Goal: Find specific page/section: Find specific page/section

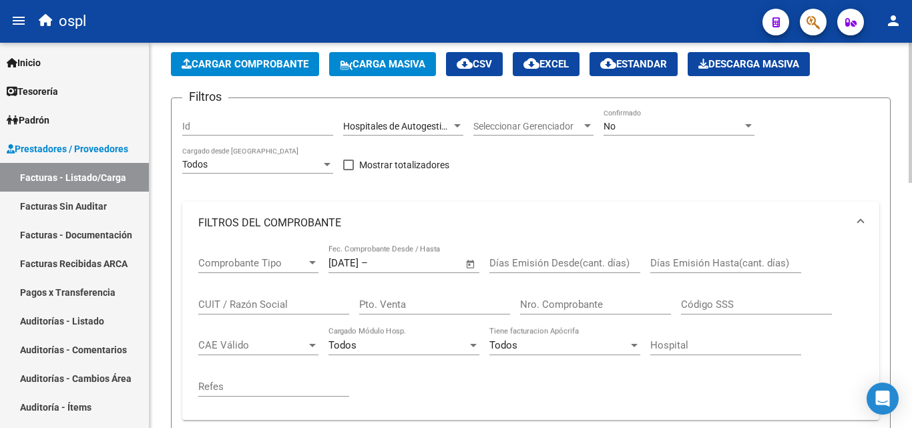
scroll to position [67, 0]
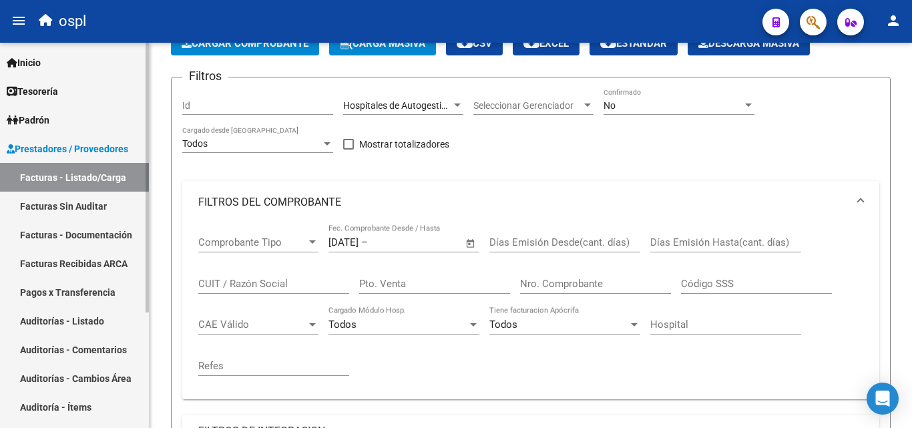
click at [110, 203] on link "Facturas Sin Auditar" at bounding box center [74, 206] width 149 height 29
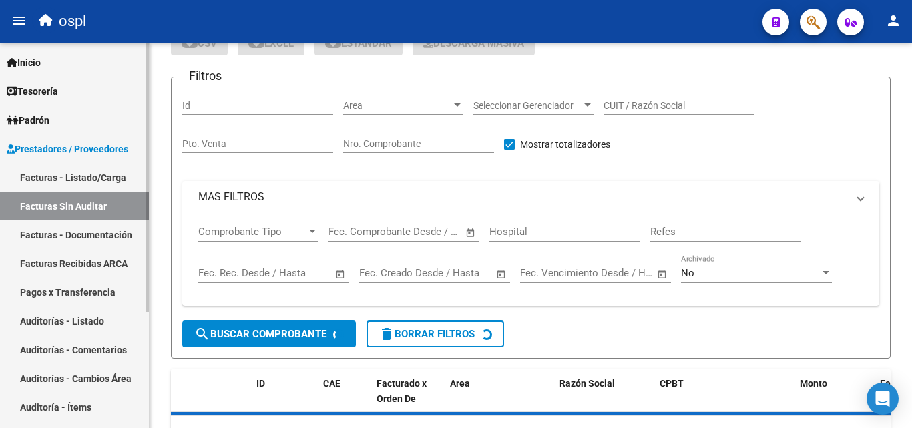
scroll to position [38, 0]
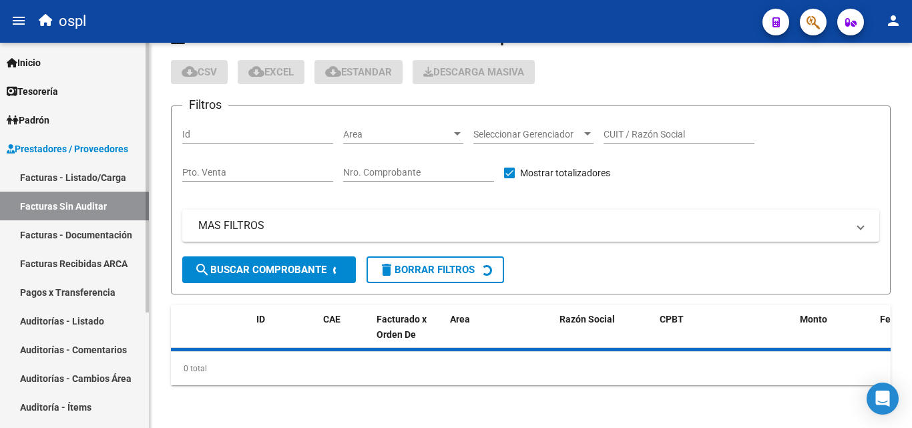
click at [100, 178] on link "Facturas - Listado/Carga" at bounding box center [74, 177] width 149 height 29
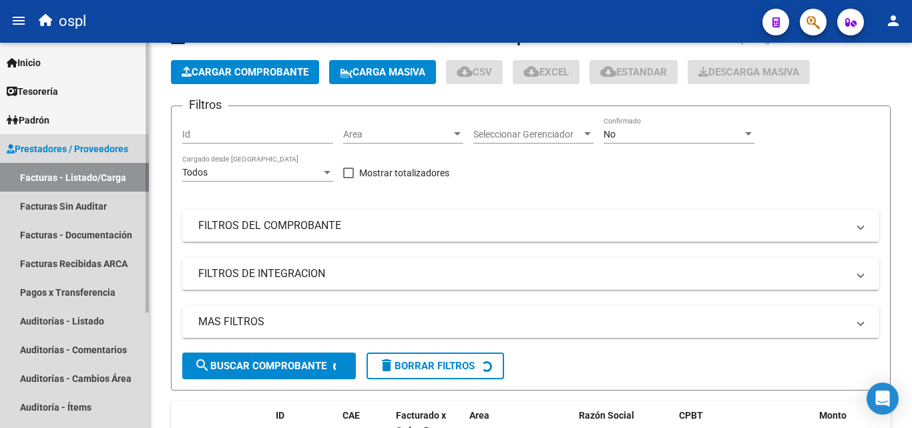
scroll to position [67, 0]
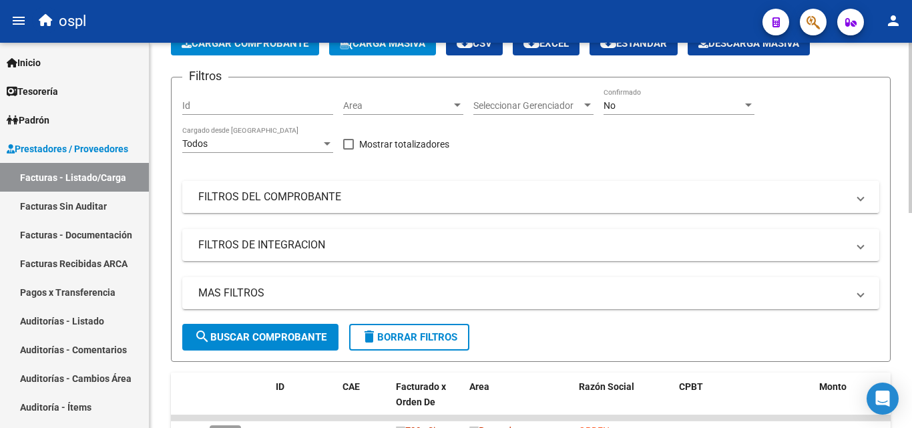
click at [459, 198] on mat-panel-title "FILTROS DEL COMPROBANTE" at bounding box center [522, 197] width 649 height 15
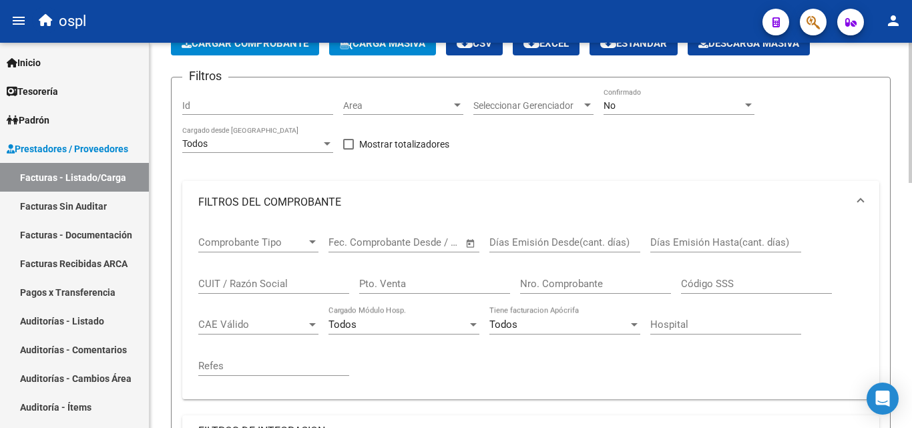
click at [563, 283] on input "Nro. Comprobante" at bounding box center [595, 284] width 151 height 12
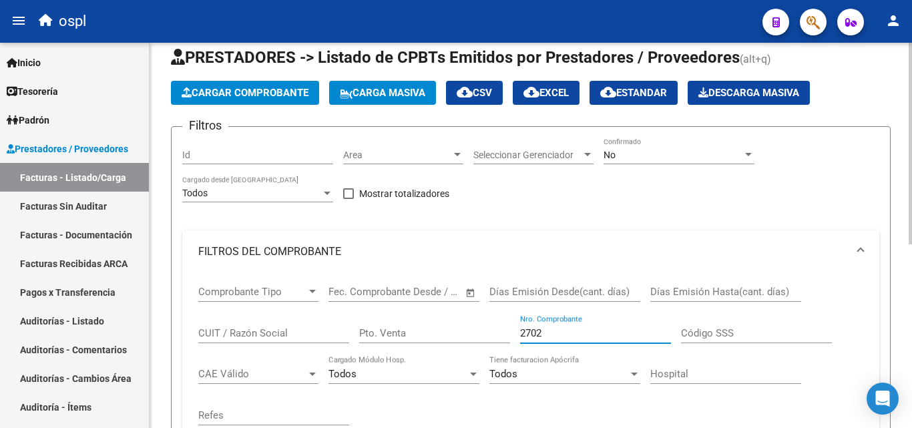
scroll to position [17, 0]
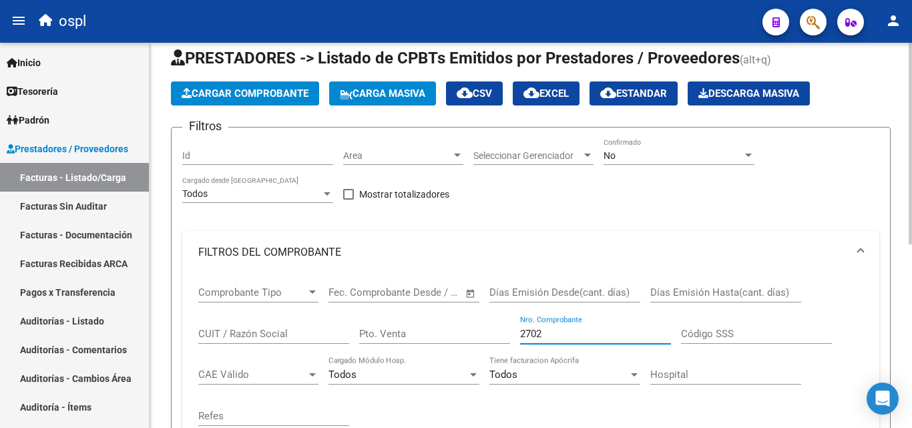
click at [657, 156] on div "No" at bounding box center [673, 155] width 139 height 11
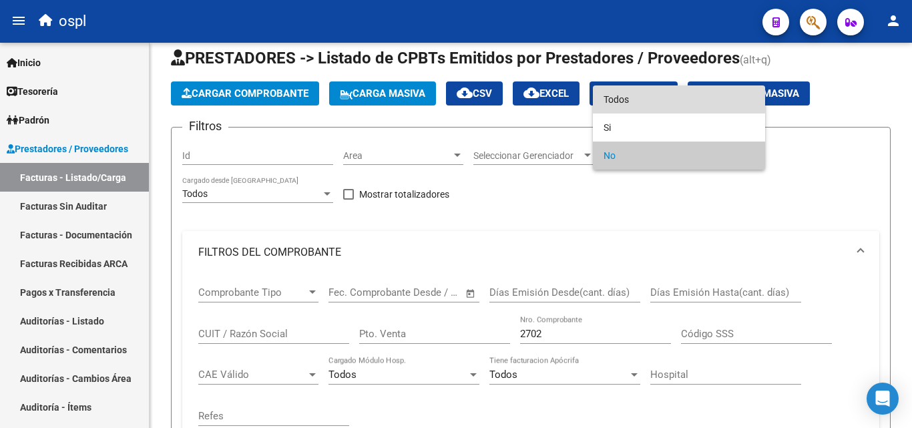
click at [630, 98] on span "Todos" at bounding box center [679, 99] width 151 height 28
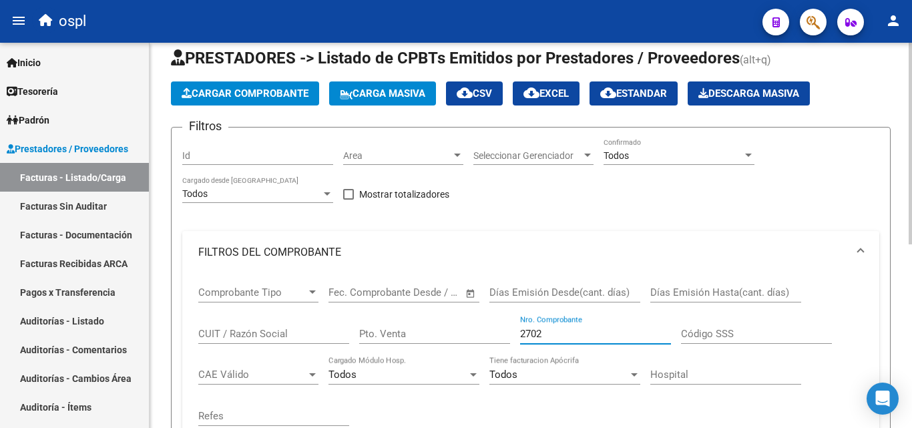
click at [561, 333] on input "2702" at bounding box center [595, 334] width 151 height 12
type input "2702"
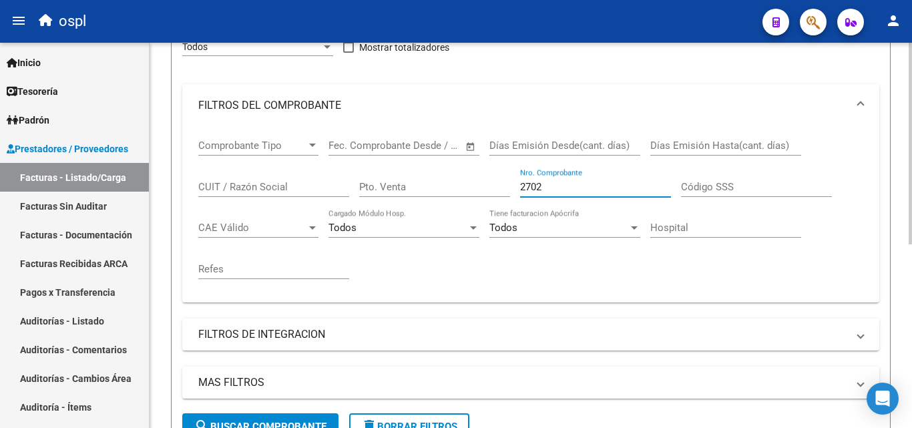
scroll to position [351, 0]
